Goal: Task Accomplishment & Management: Manage account settings

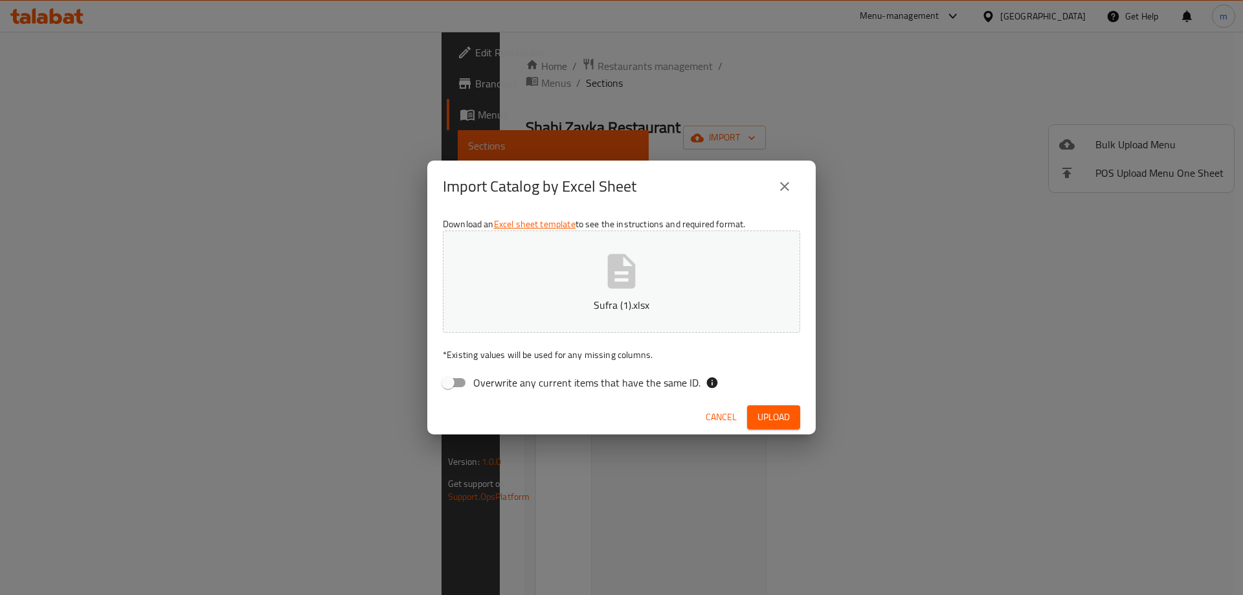
click at [784, 414] on span "Upload" at bounding box center [773, 417] width 32 height 16
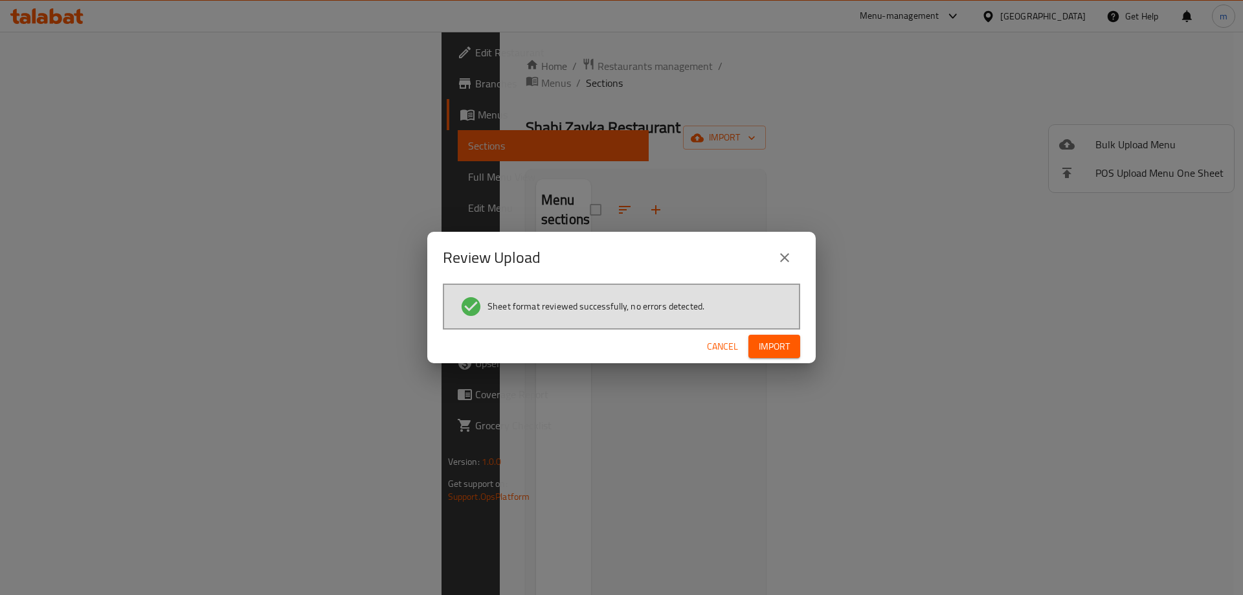
click at [795, 350] on button "Import" at bounding box center [774, 347] width 52 height 24
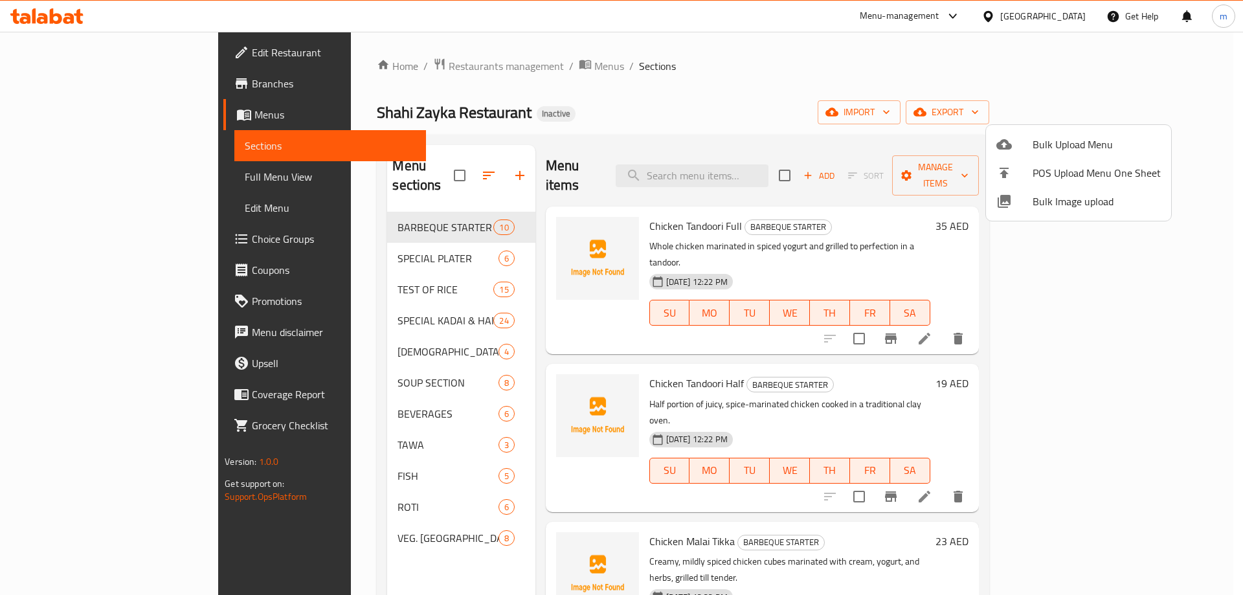
click at [85, 177] on div at bounding box center [621, 297] width 1243 height 595
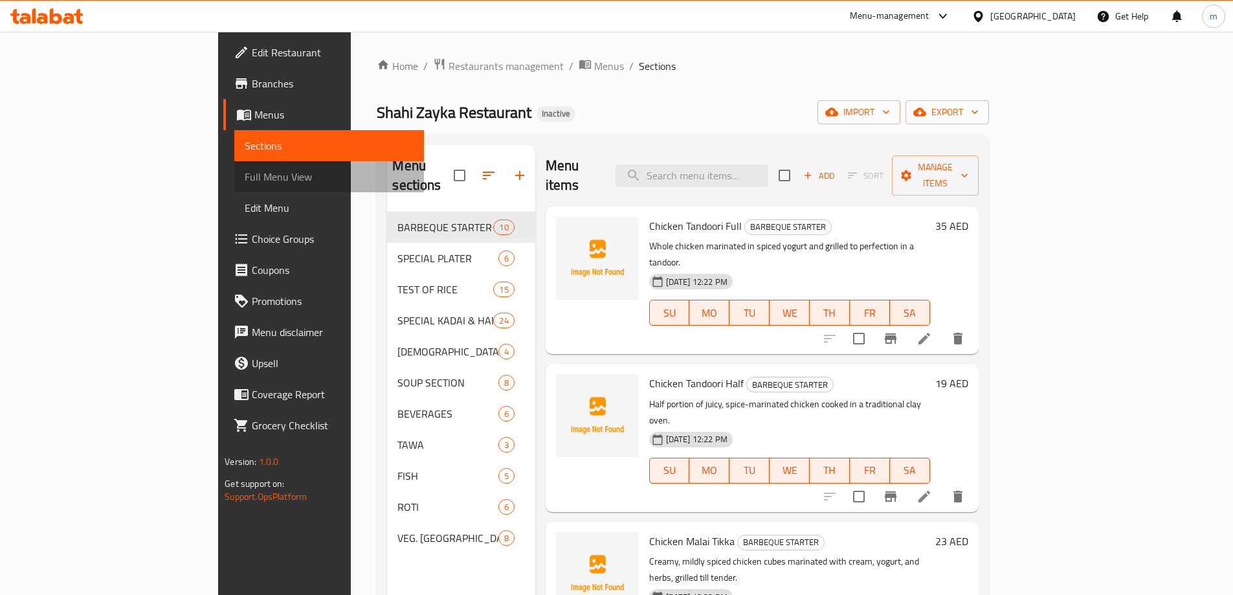
click at [245, 177] on span "Full Menu View" at bounding box center [329, 177] width 169 height 16
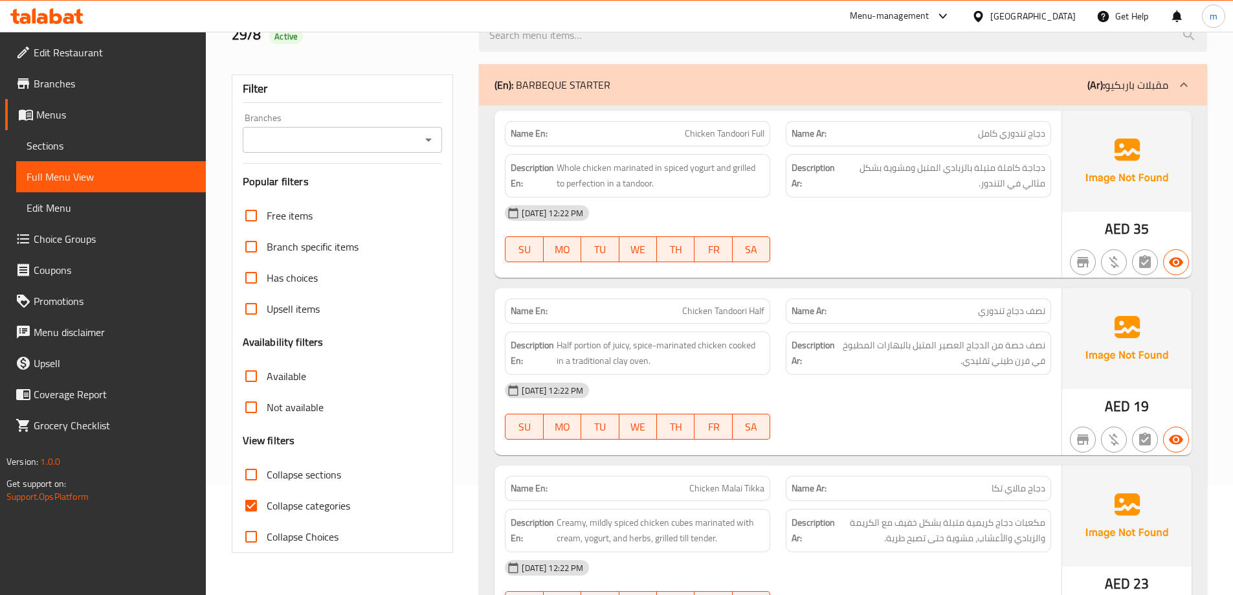
scroll to position [388, 0]
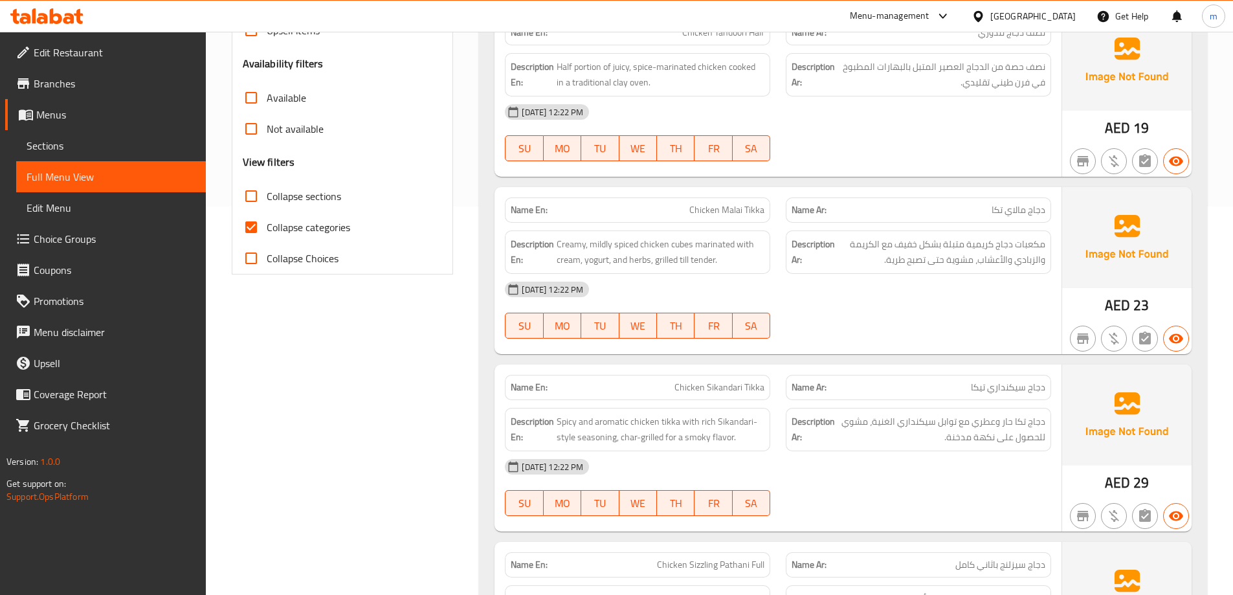
click at [247, 229] on input "Collapse categories" at bounding box center [251, 227] width 31 height 31
checkbox input "false"
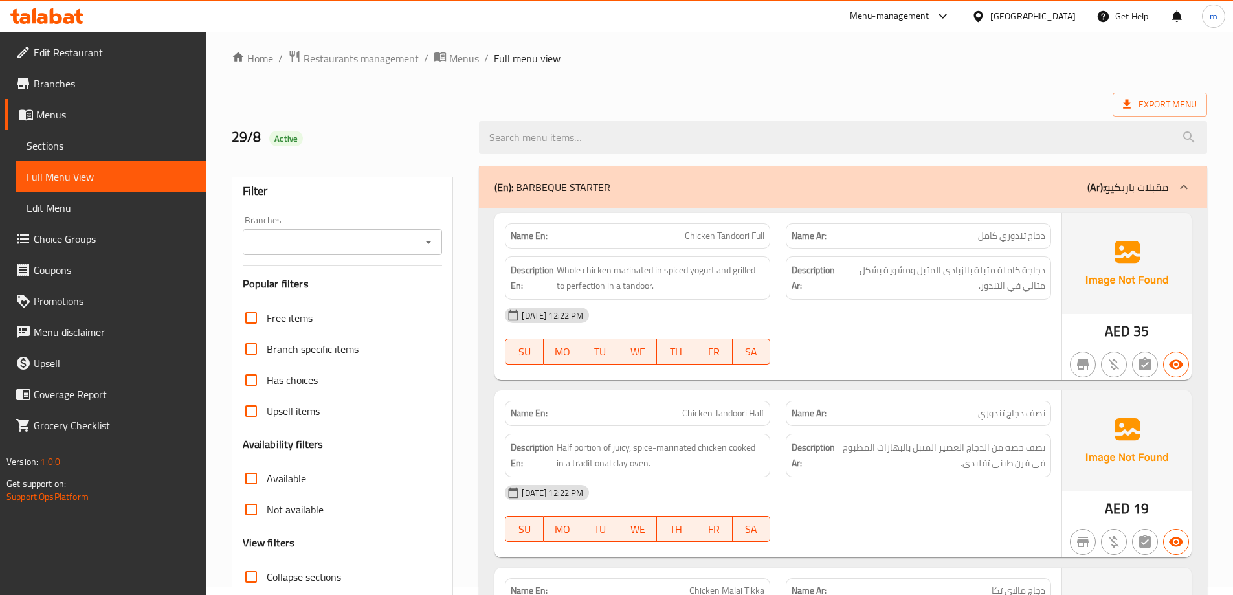
scroll to position [0, 0]
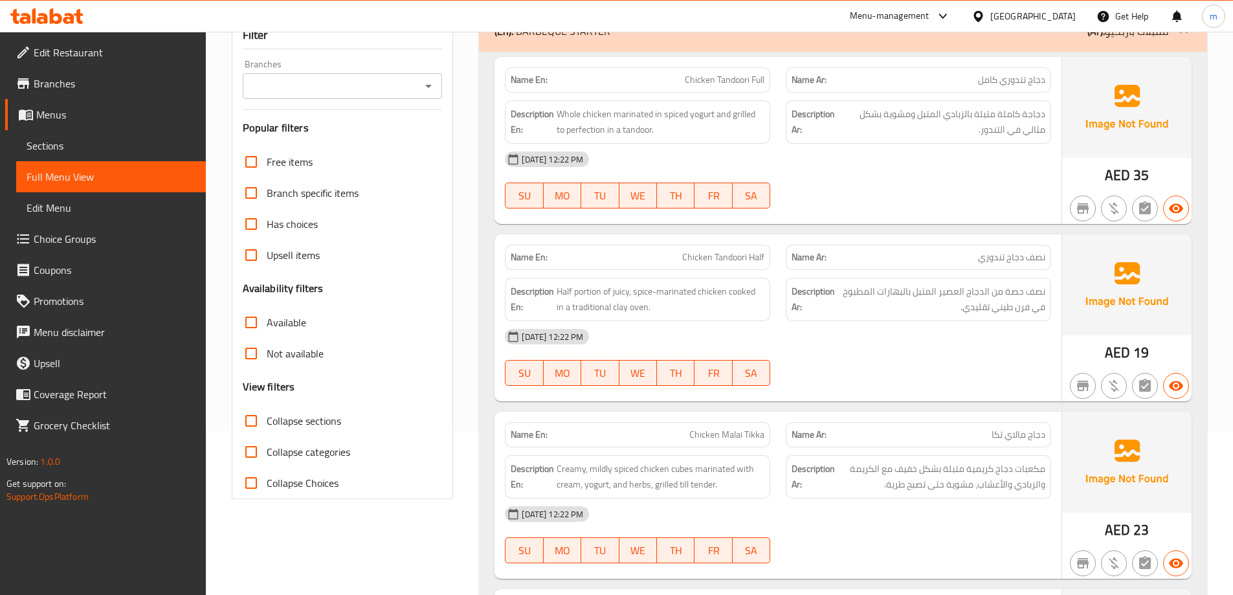
scroll to position [194, 0]
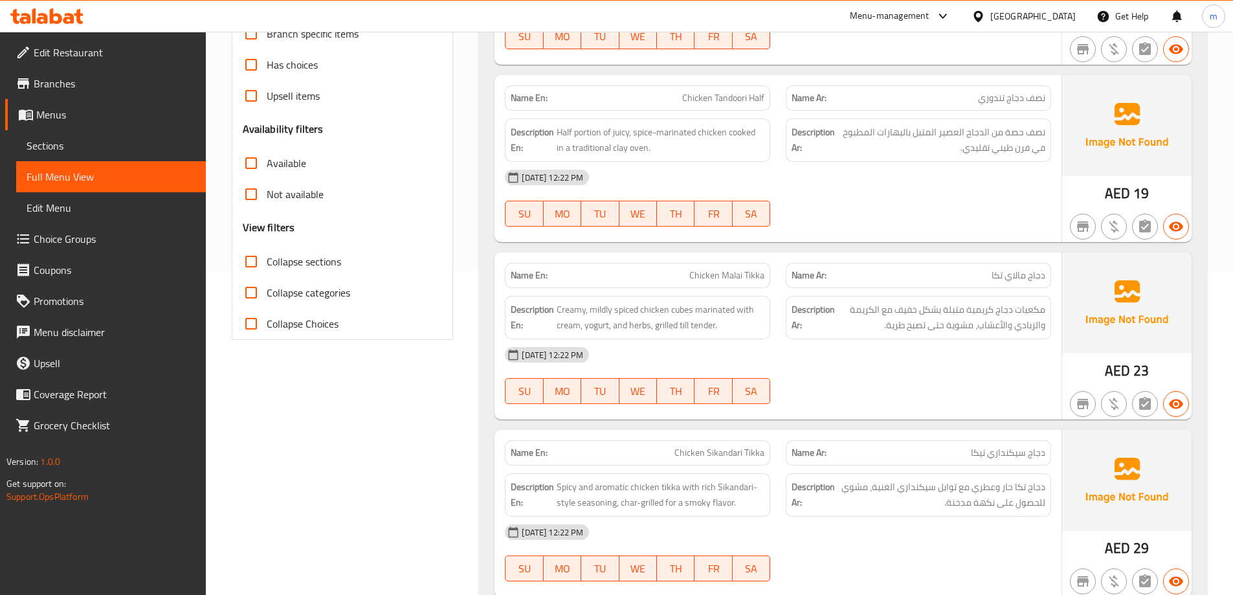
scroll to position [324, 0]
click at [740, 98] on span "Chicken Tandoori Half" at bounding box center [723, 98] width 82 height 14
copy span "Chicken Tandoori Half"
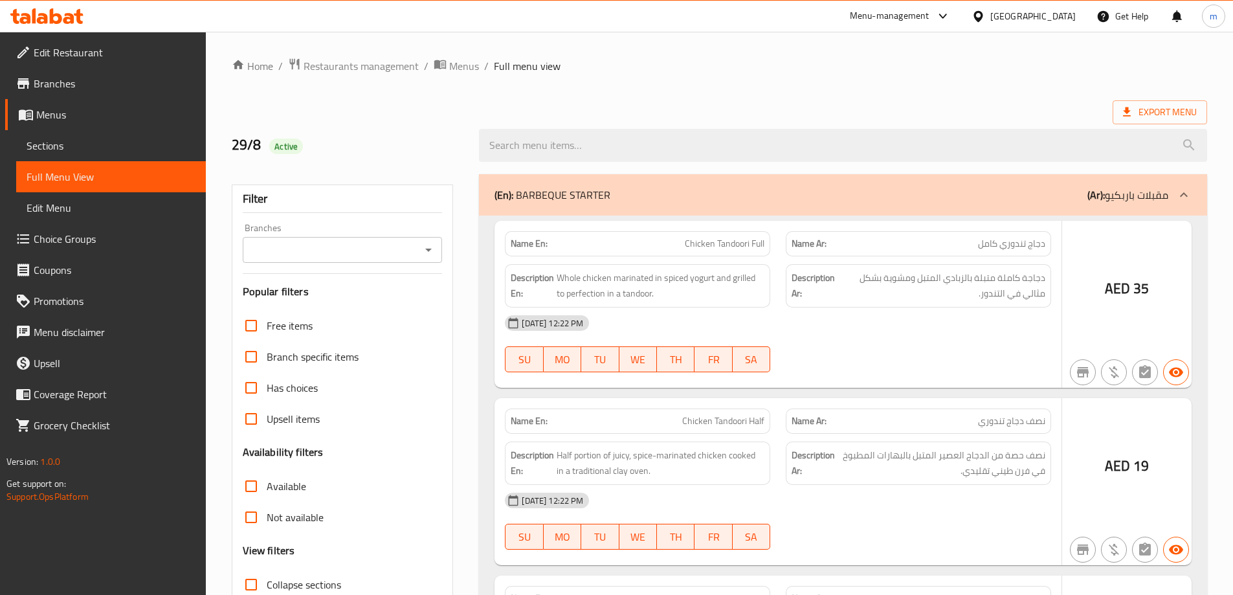
click at [60, 149] on div at bounding box center [616, 297] width 1233 height 595
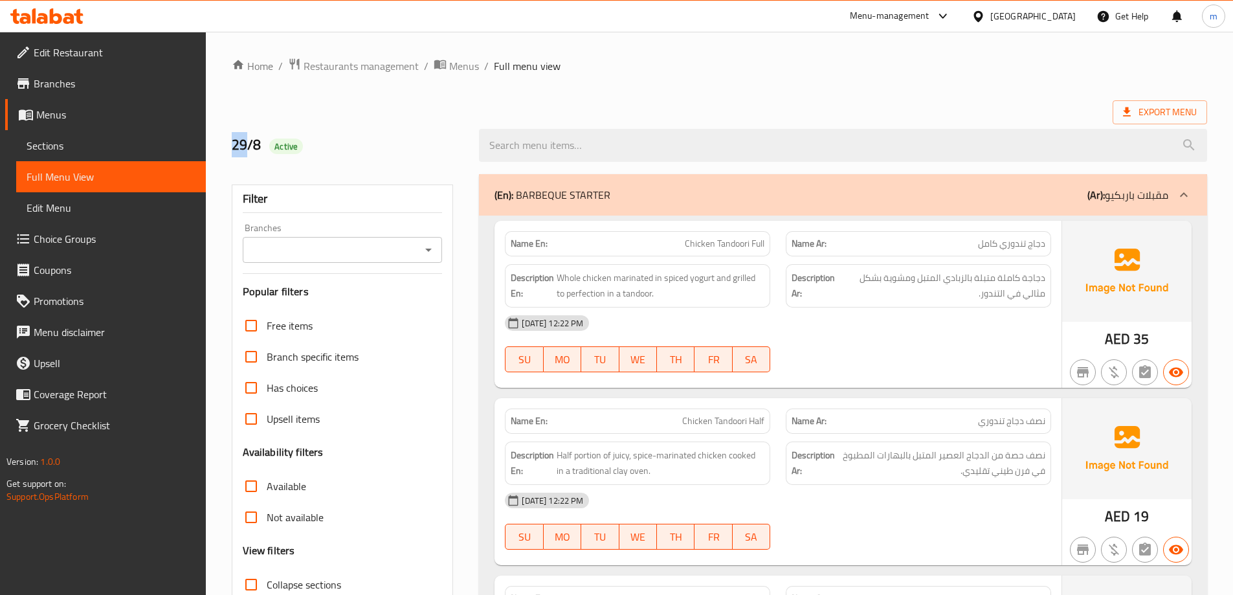
click at [63, 144] on span "Sections" at bounding box center [111, 146] width 169 height 16
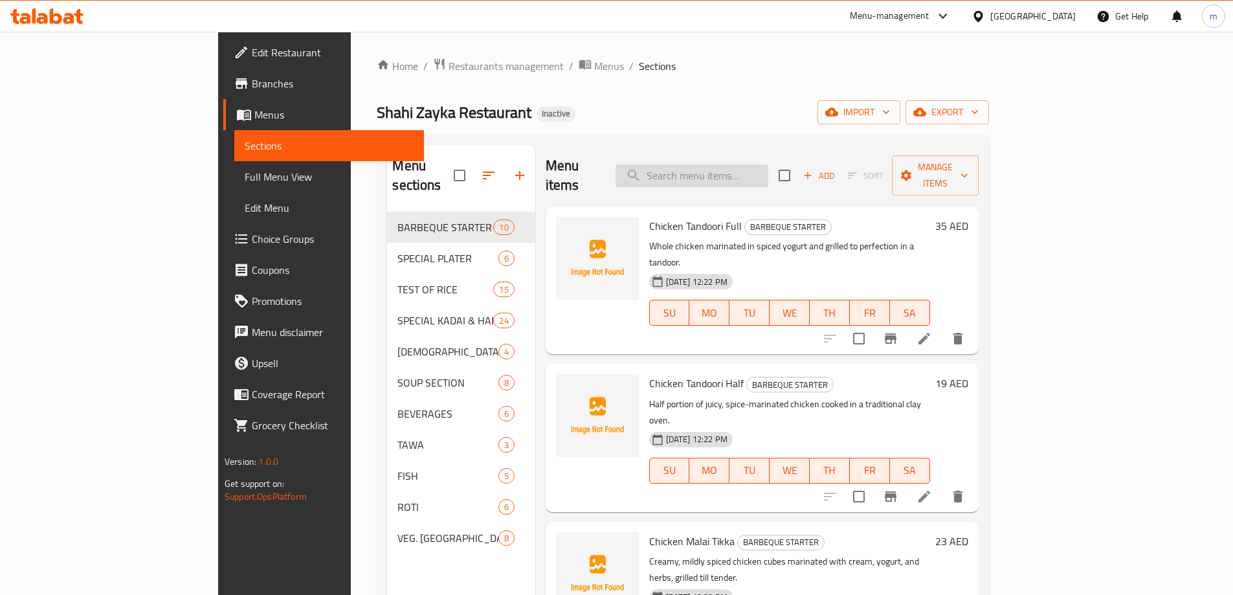
click at [768, 164] on input "search" at bounding box center [691, 175] width 153 height 23
paste input "Chicken Tandoori Half"
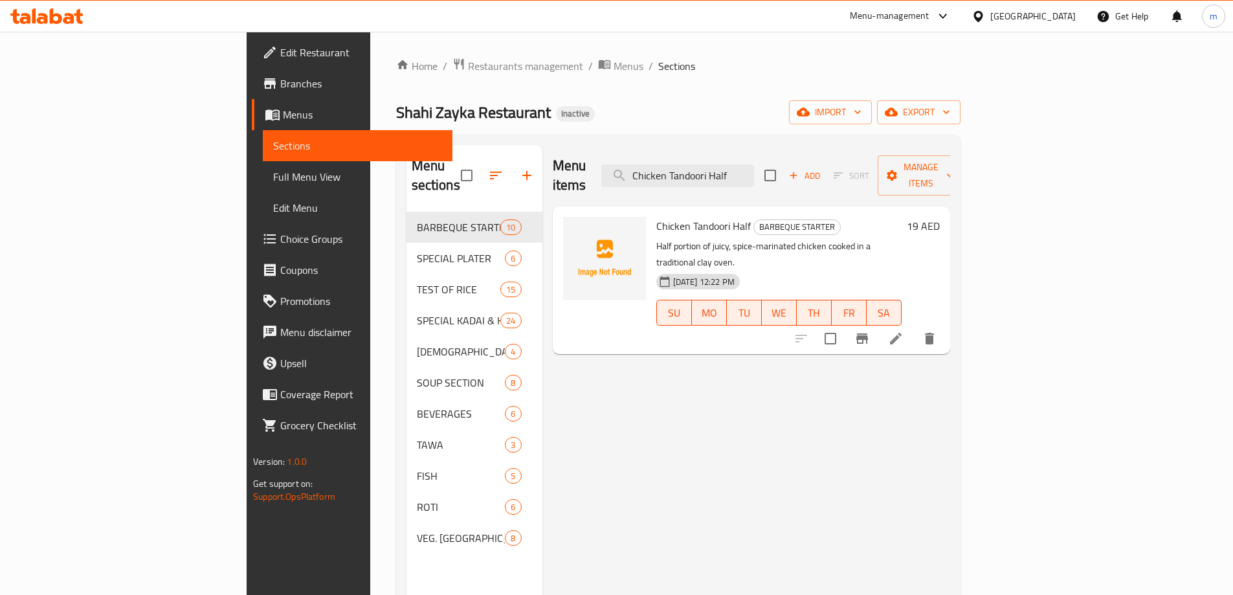
type input "Chicken Tandoori Half"
click at [914, 327] on li at bounding box center [896, 338] width 36 height 23
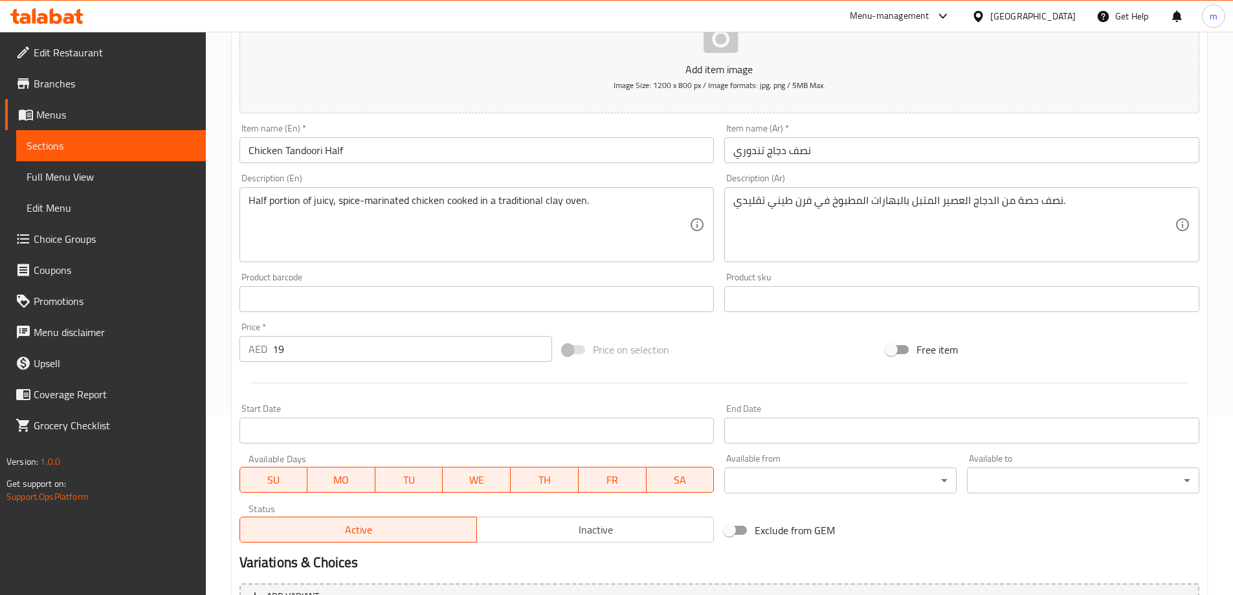
scroll to position [194, 0]
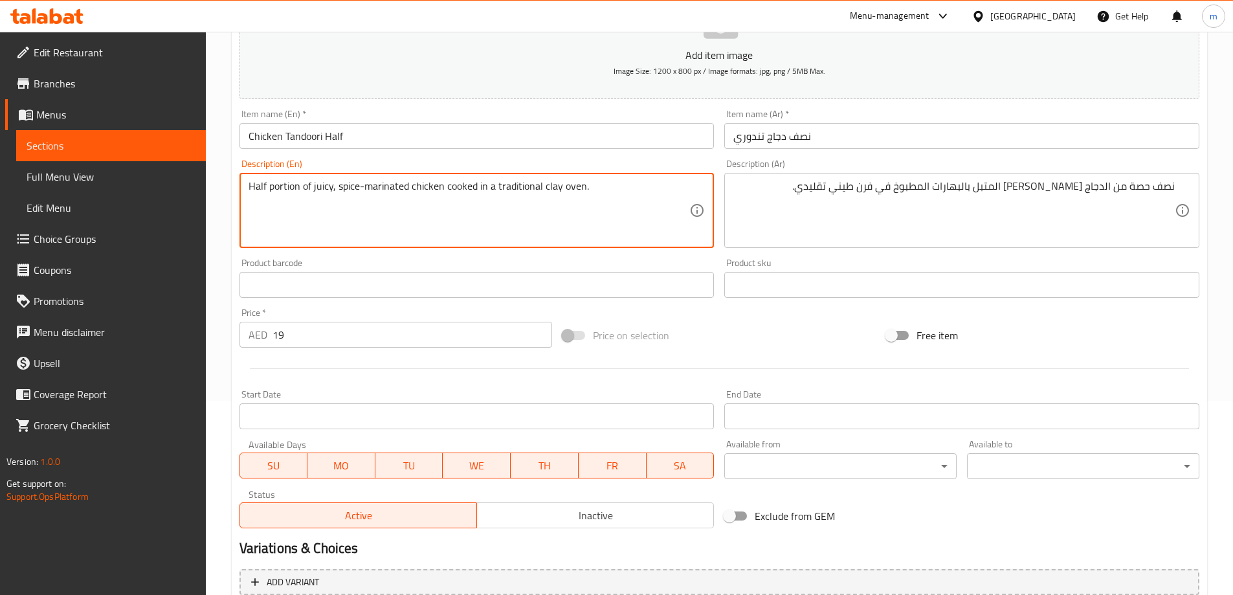
click at [338, 185] on textarea "Half portion of juicy, spice-marinated chicken cooked in a traditional clay ove…" at bounding box center [469, 210] width 441 height 61
drag, startPoint x: 542, startPoint y: 190, endPoint x: 582, endPoint y: 181, distance: 41.3
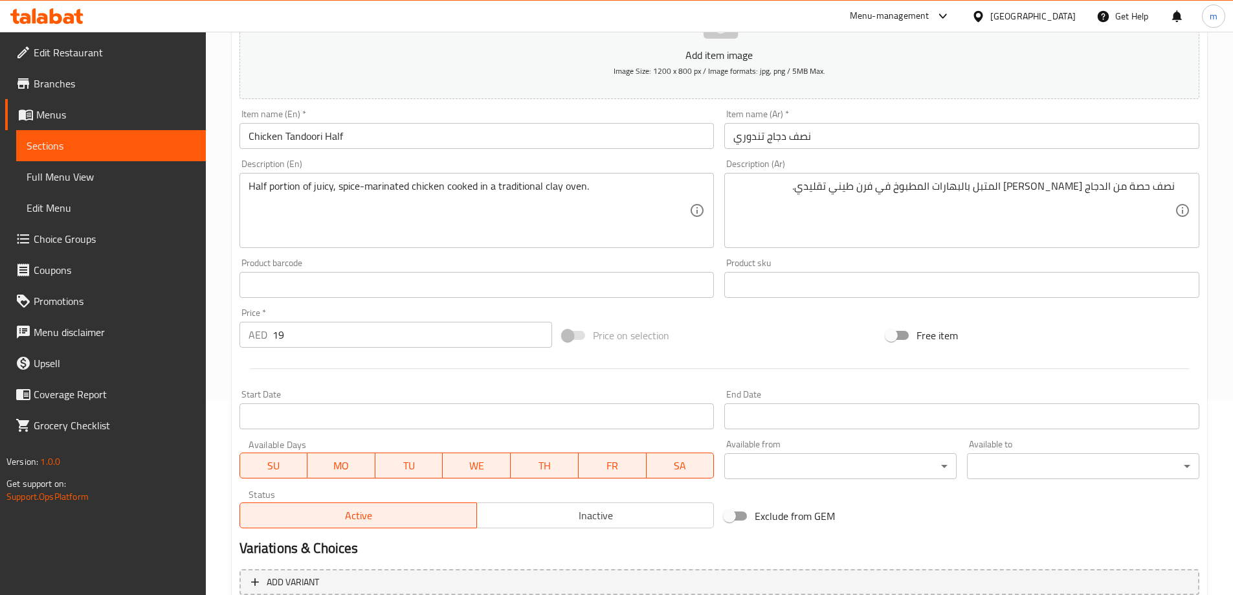
click at [552, 190] on textarea "Half portion of juicy, spice-marinated chicken cooked in a traditional clay ove…" at bounding box center [469, 210] width 441 height 61
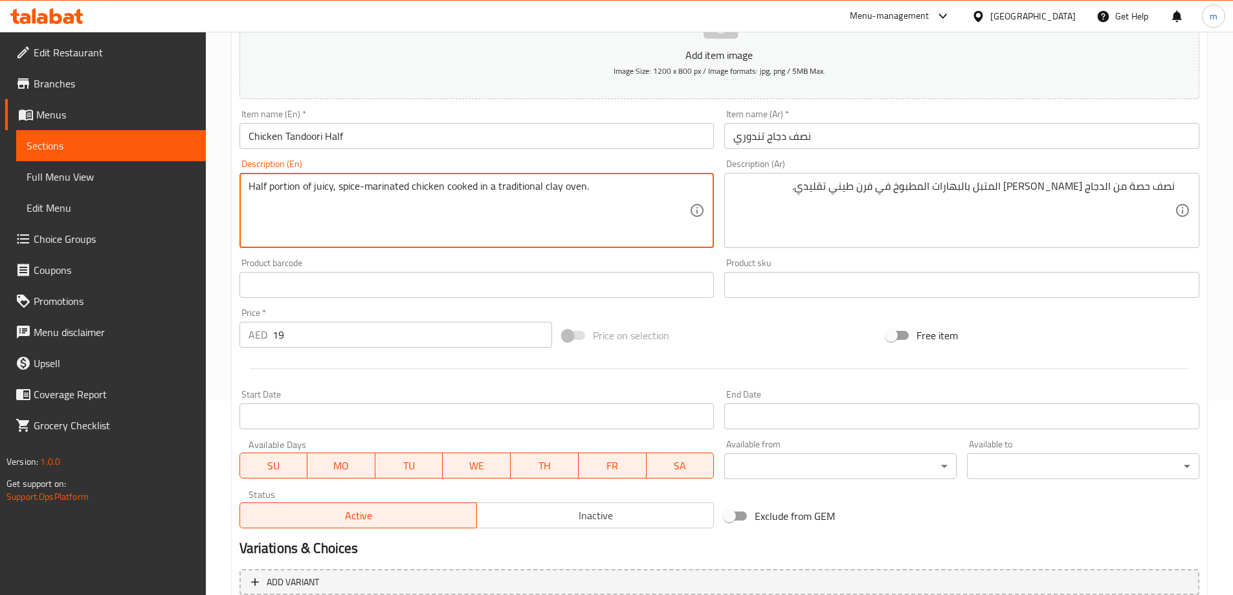
click at [552, 190] on textarea "Half portion of juicy, spice-marinated chicken cooked in a traditional clay ove…" at bounding box center [469, 210] width 441 height 61
drag, startPoint x: 544, startPoint y: 191, endPoint x: 581, endPoint y: 192, distance: 36.9
click at [581, 192] on textarea "Half portion of juicy, spice-marinated chicken cooked in a traditional clay ove…" at bounding box center [469, 210] width 441 height 61
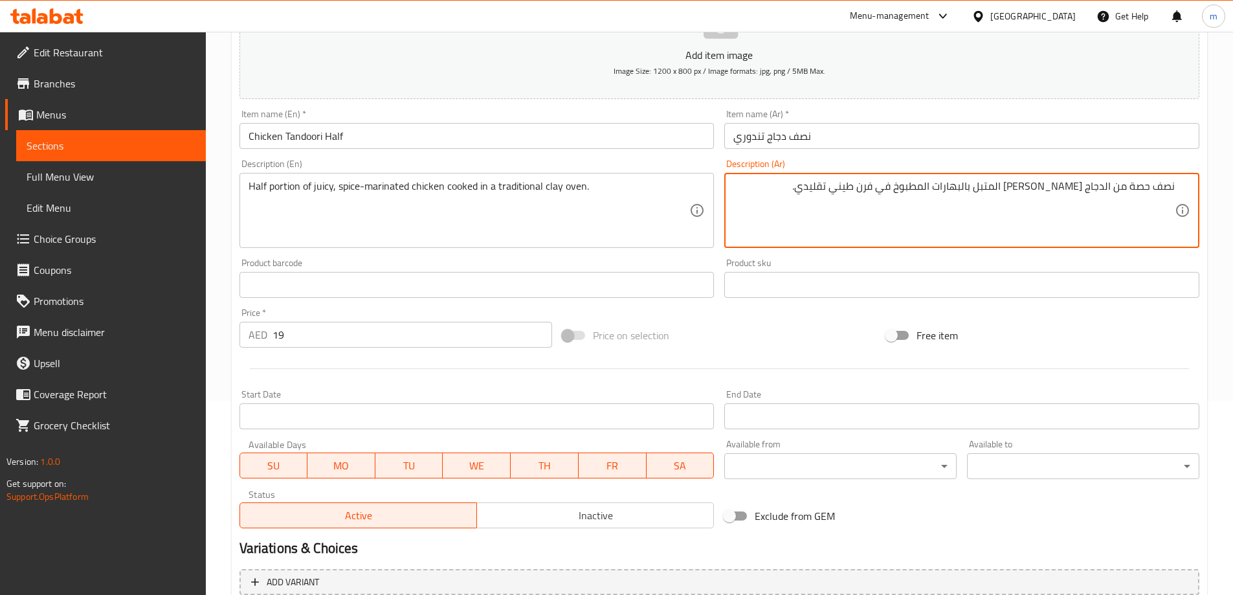
click at [896, 193] on textarea "نصف حصة من الدجاج [PERSON_NAME] المتبل بالبهارات المطبوخ في فرن طيني تقليدي." at bounding box center [953, 210] width 441 height 61
type textarea "نصف حصة من الدجاج [PERSON_NAME] المتبل بالبهارات المطبوخ في فرن كلاي تقليدي."
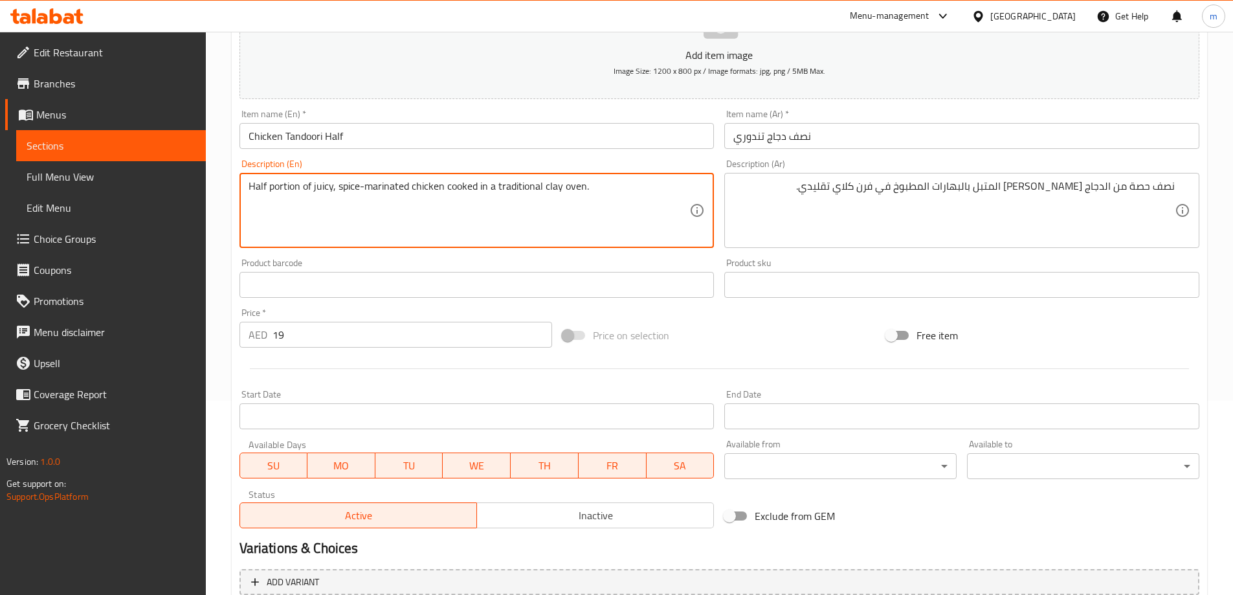
click at [547, 184] on textarea "Half portion of juicy, spice-marinated chicken cooked in a traditional clay ove…" at bounding box center [469, 210] width 441 height 61
